Goal: Download file/media

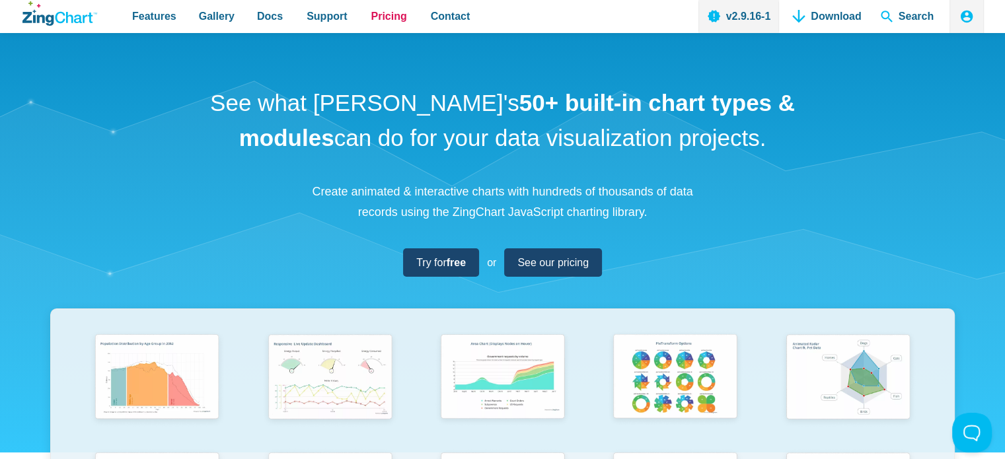
click at [383, 15] on span "Pricing" at bounding box center [389, 16] width 36 height 18
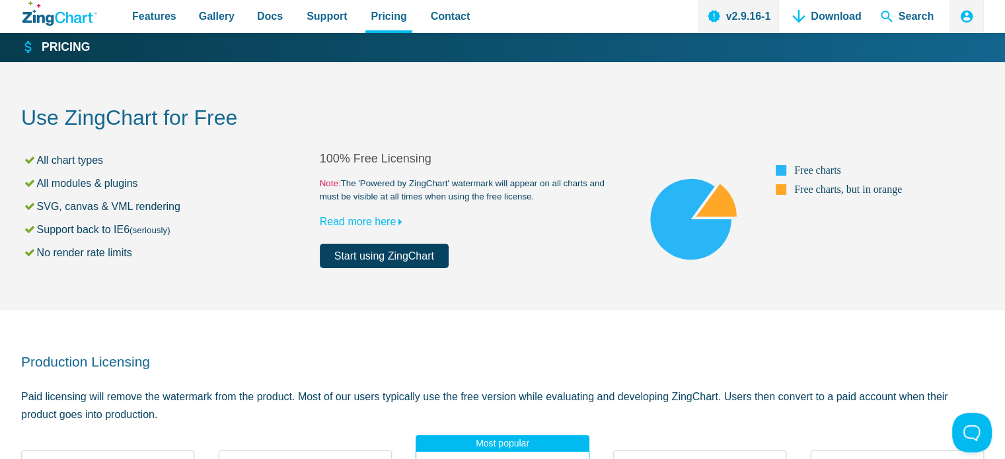
click at [371, 258] on link "Start using ZingChart" at bounding box center [384, 256] width 129 height 24
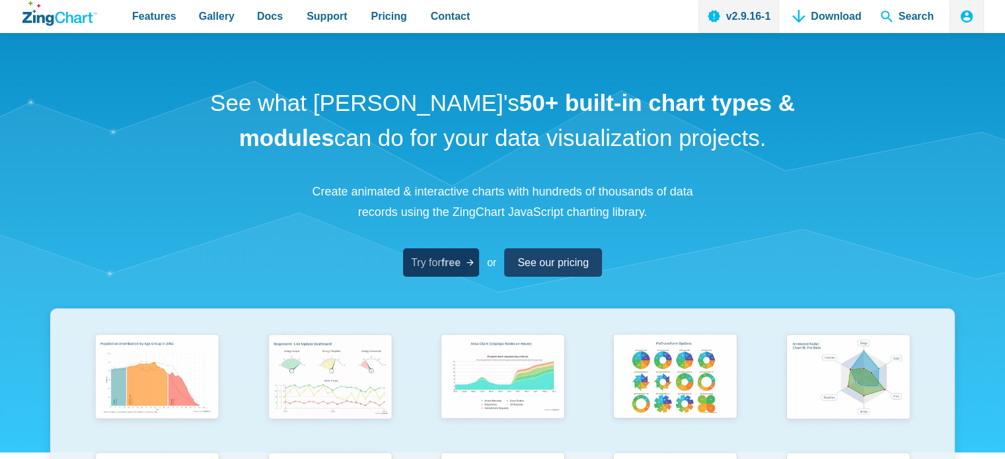
click at [433, 267] on span "Try for free" at bounding box center [436, 263] width 50 height 18
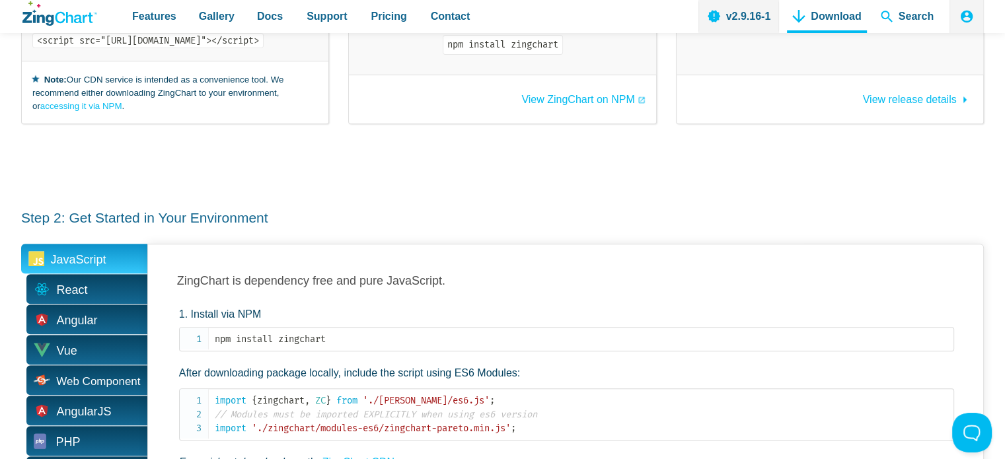
scroll to position [528, 0]
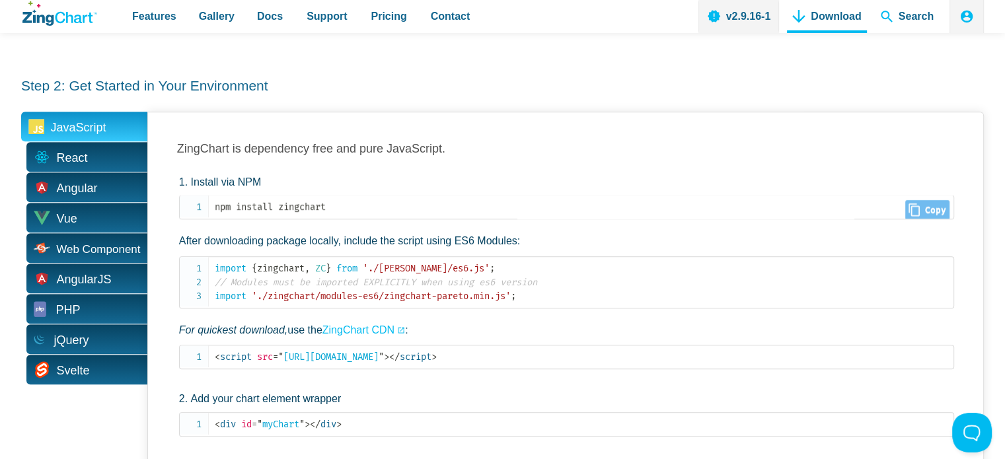
drag, startPoint x: 307, startPoint y: 194, endPoint x: 316, endPoint y: 190, distance: 10.1
click at [309, 200] on code "npm install zingchart" at bounding box center [584, 207] width 739 height 14
click at [320, 200] on code "npm install zingchart" at bounding box center [584, 207] width 739 height 14
click at [346, 200] on code "npm install zingchart" at bounding box center [584, 207] width 739 height 14
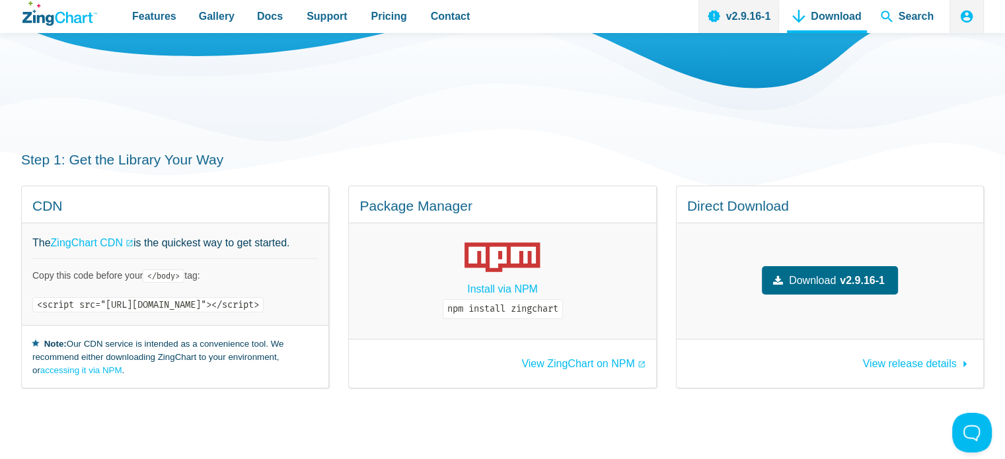
scroll to position [0, 0]
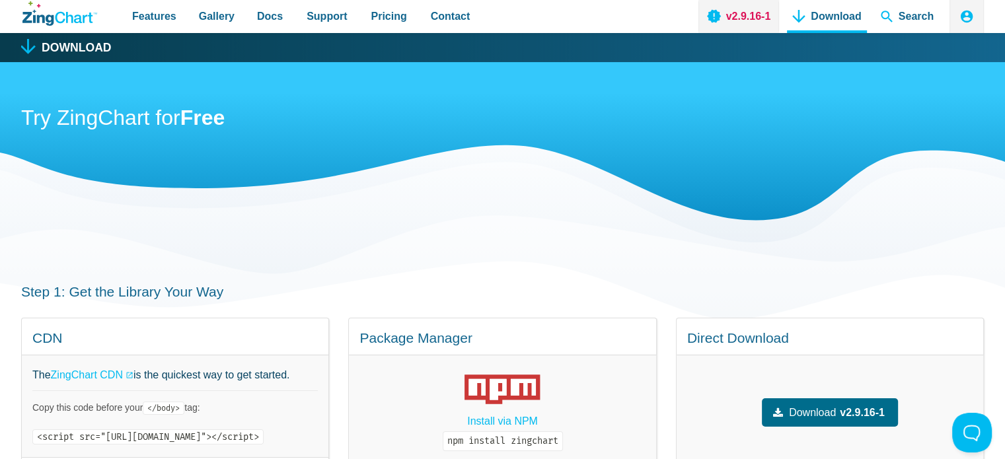
click at [738, 19] on link "v2.9.16-1" at bounding box center [738, 16] width 81 height 33
